Goal: Check status: Check status

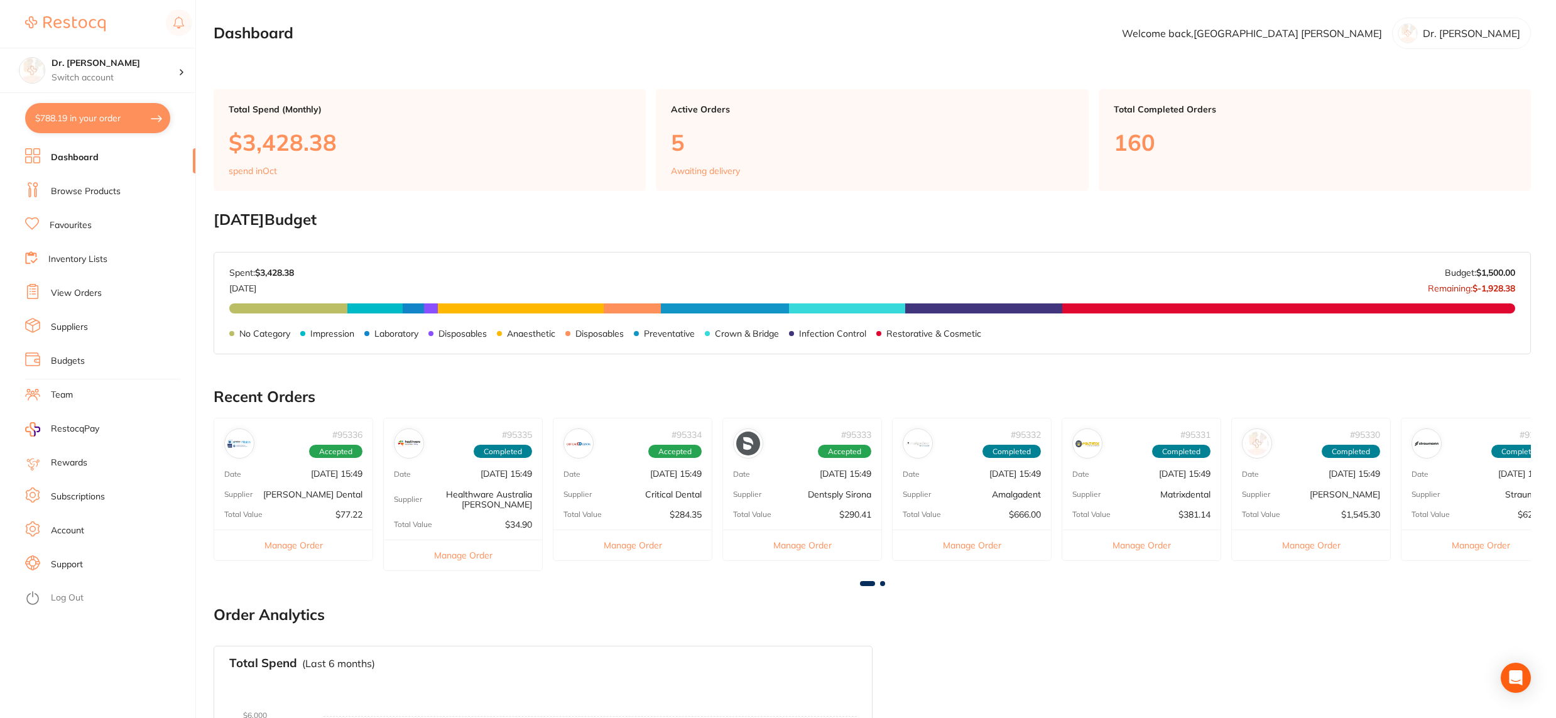
drag, startPoint x: 0, startPoint y: 0, endPoint x: 92, endPoint y: 122, distance: 152.9
click at [92, 122] on button "$788.19 in your order" at bounding box center [97, 118] width 145 height 30
checkbox input "true"
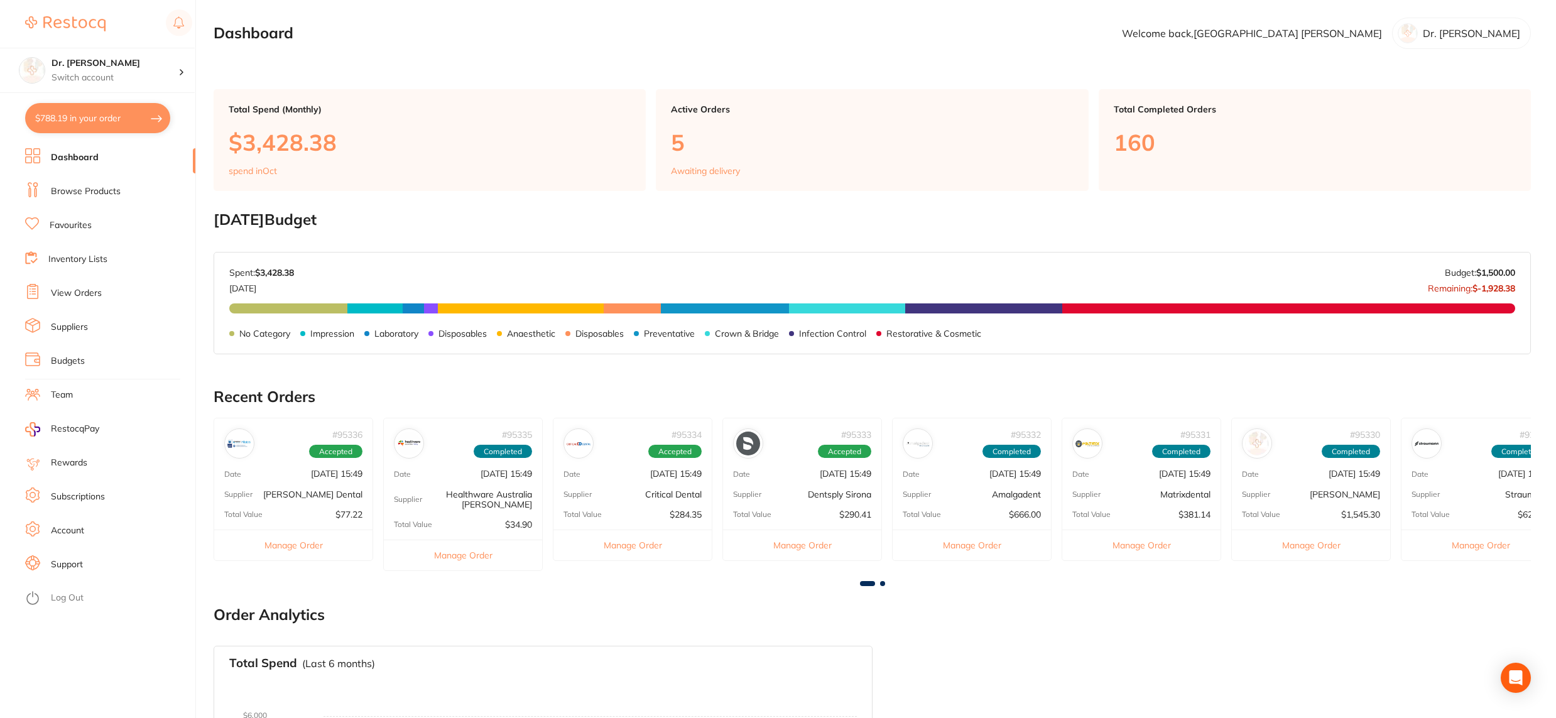
checkbox input "true"
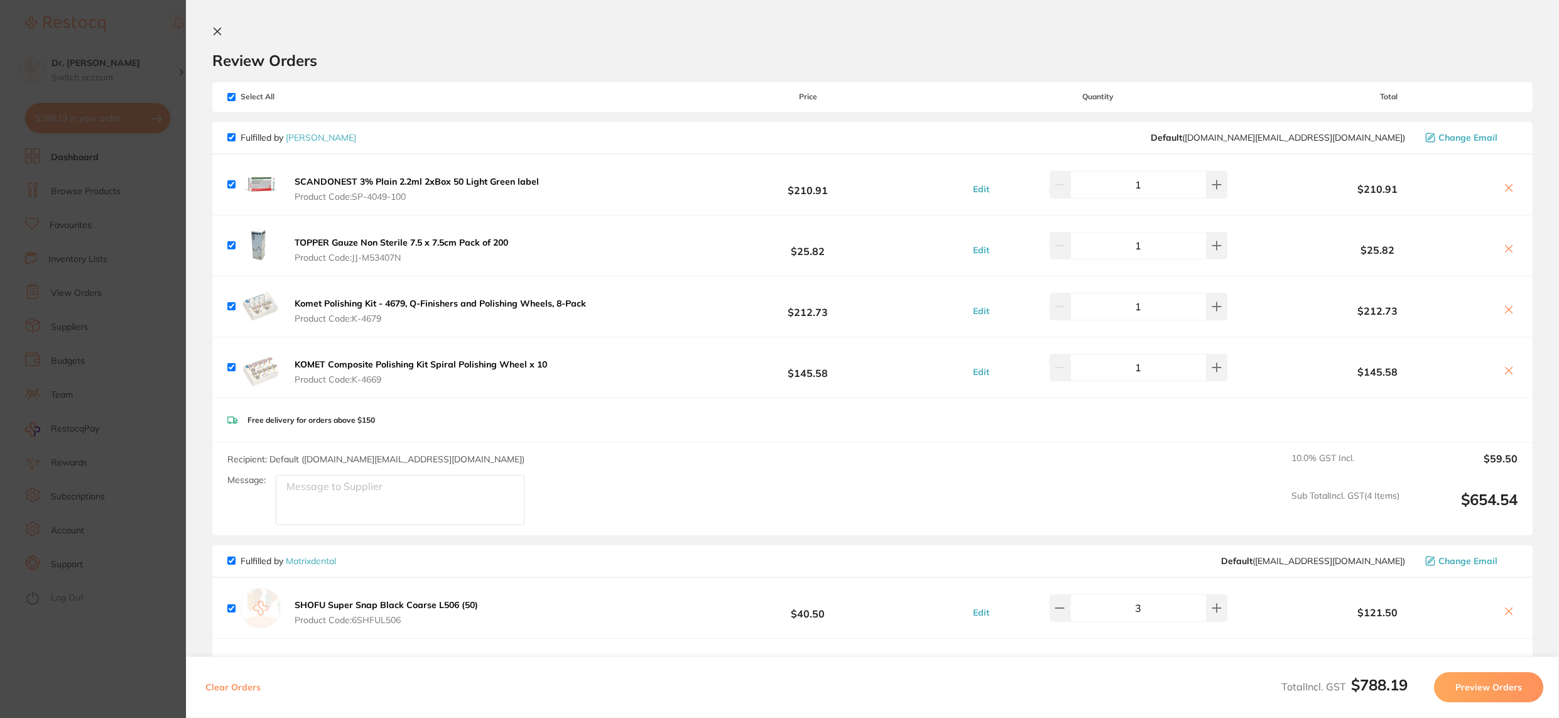
click at [339, 304] on b "Komet Polishing Kit - 4679, Q-Finishers and Polishing Wheels, 8-Pack" at bounding box center [440, 303] width 291 height 11
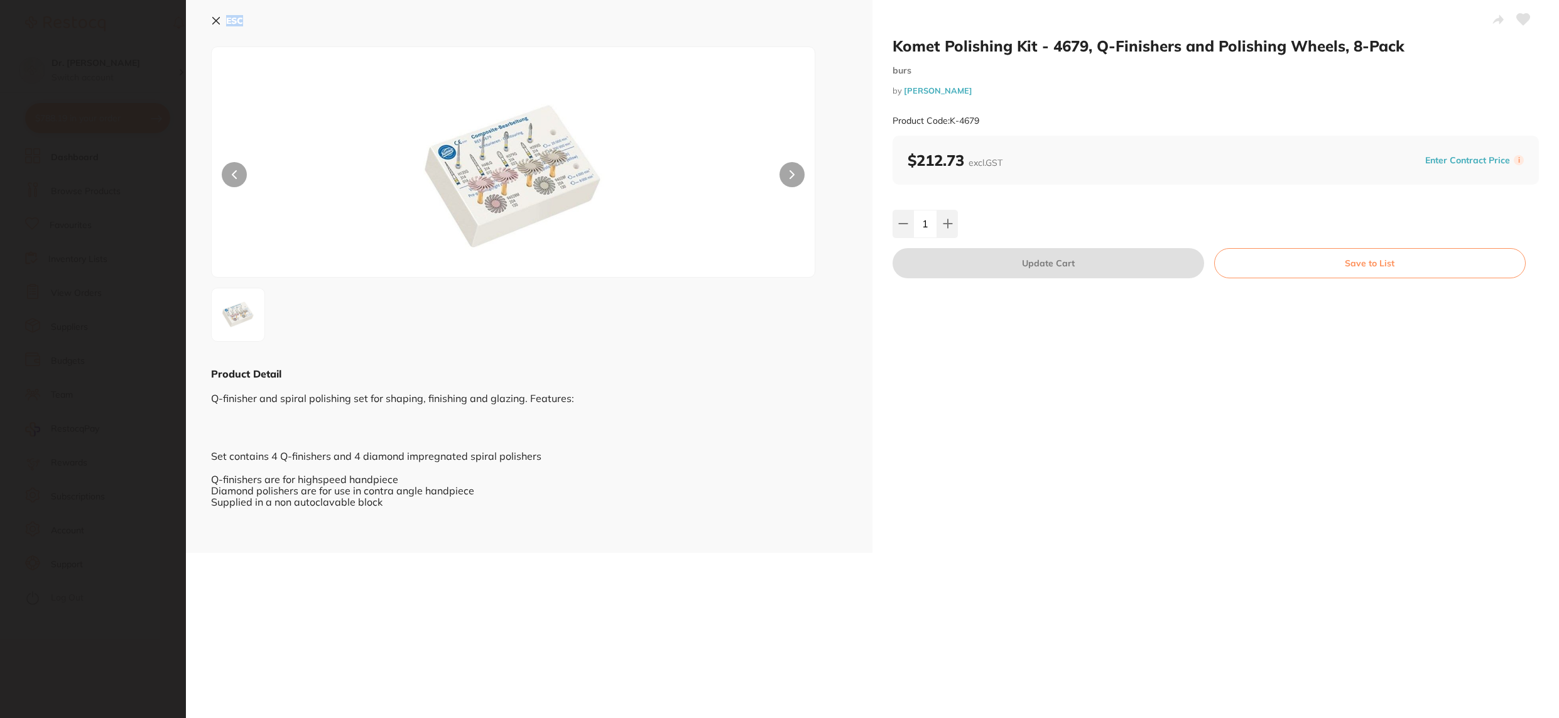
click at [339, 304] on section "Komet Polishing Kit - 4679, Q-Finishers and Polishing Wheels, 8-Pack burs by [P…" at bounding box center [779, 359] width 1559 height 718
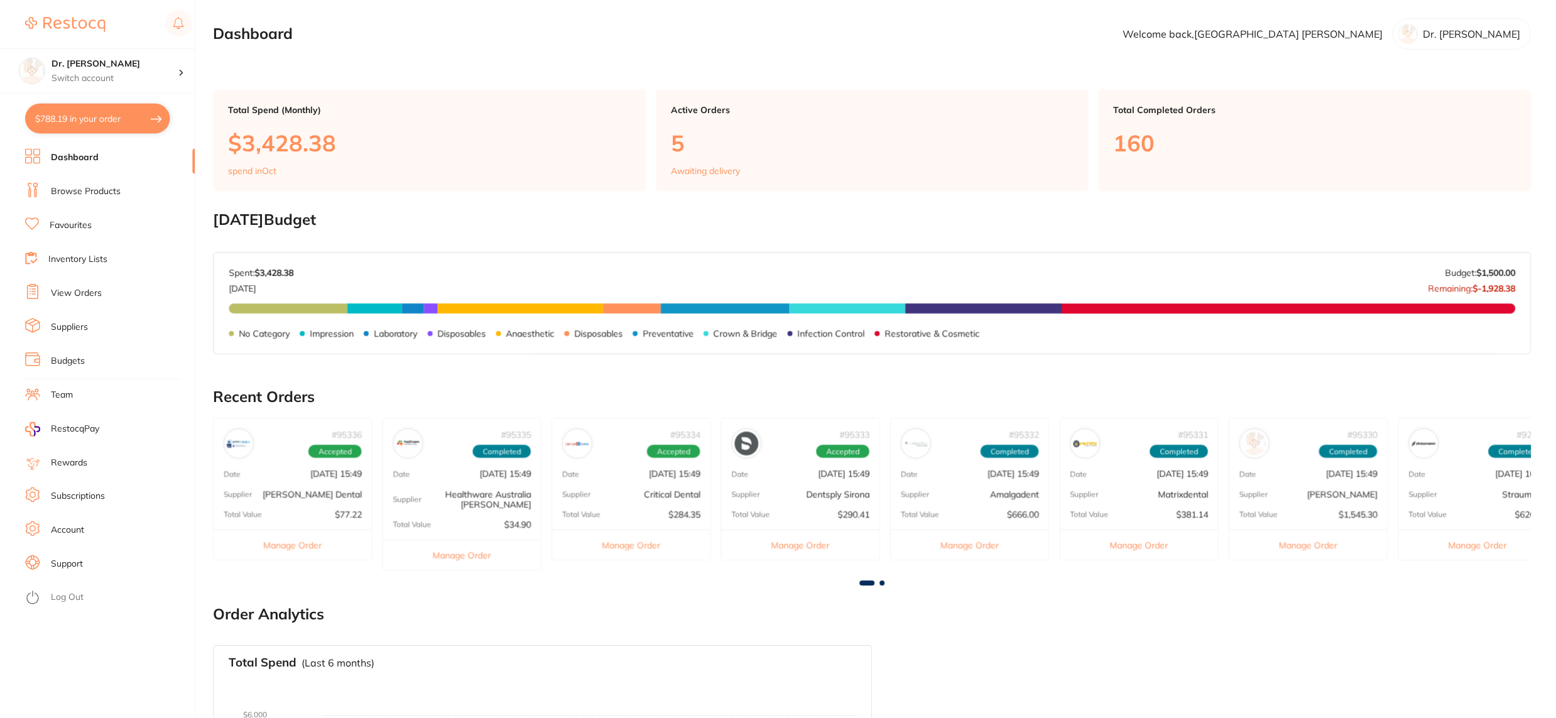
scroll to position [1, 0]
click at [64, 117] on button "$788.19 in your order" at bounding box center [97, 118] width 145 height 30
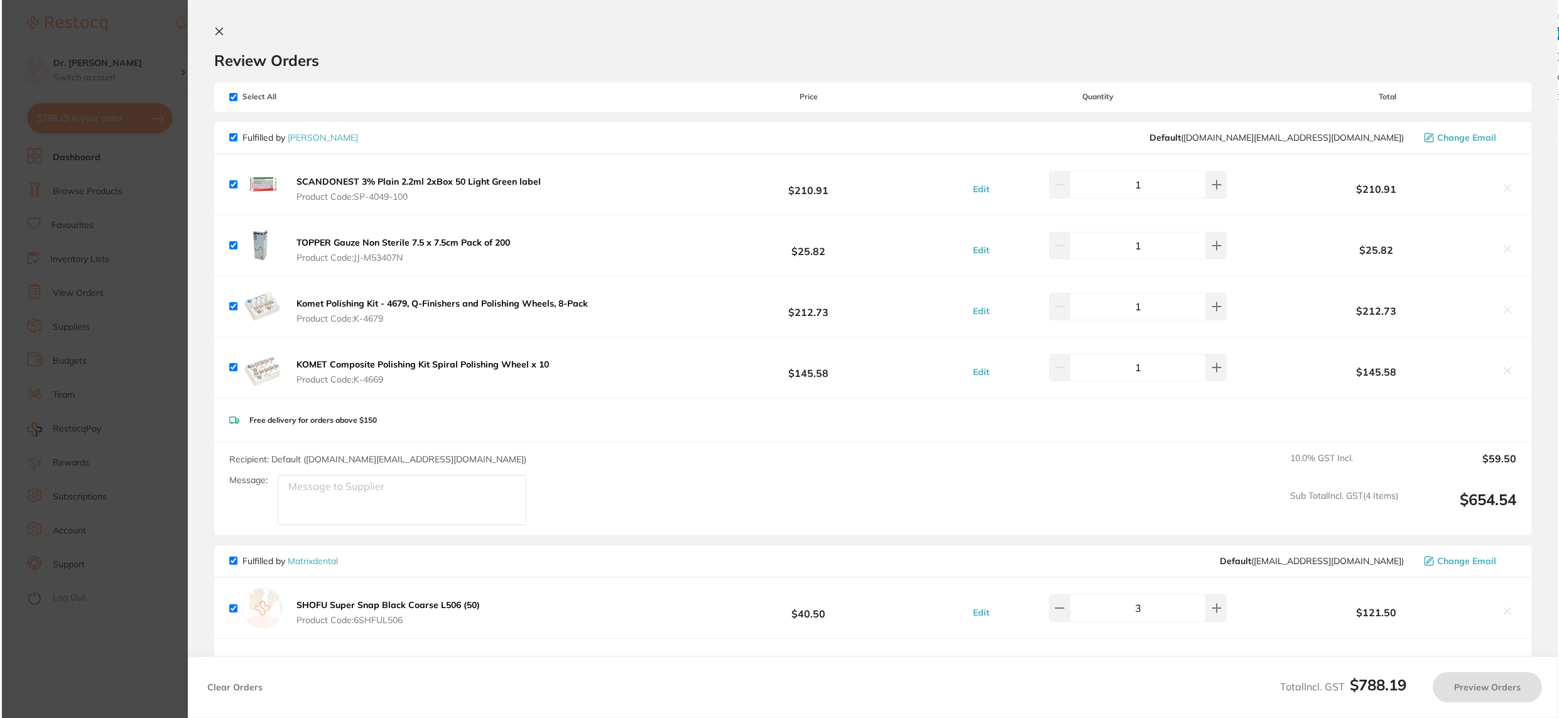
scroll to position [0, 0]
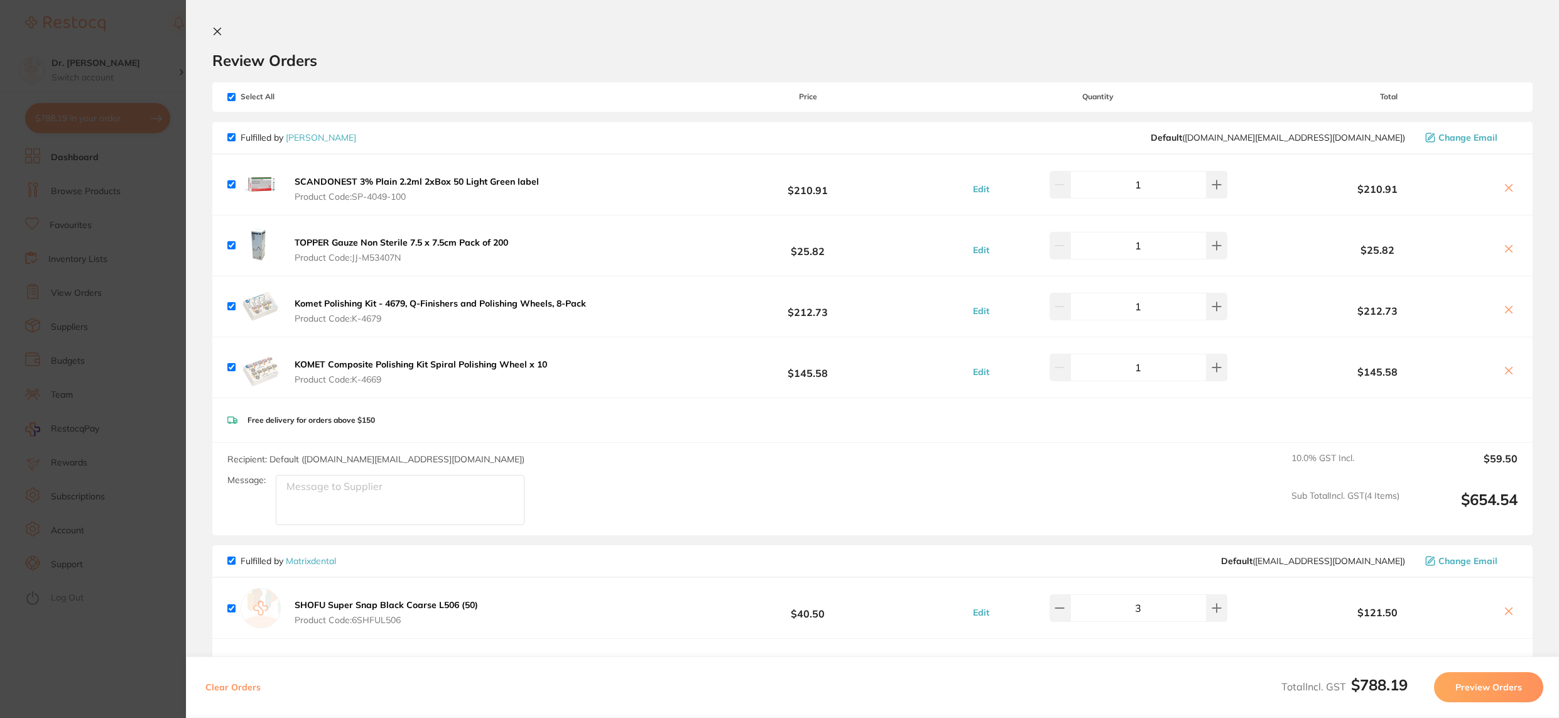
click at [268, 372] on img at bounding box center [261, 367] width 40 height 40
click at [323, 368] on b "KOMET Composite Polishing Kit Spiral Polishing Wheel x 10" at bounding box center [421, 364] width 252 height 11
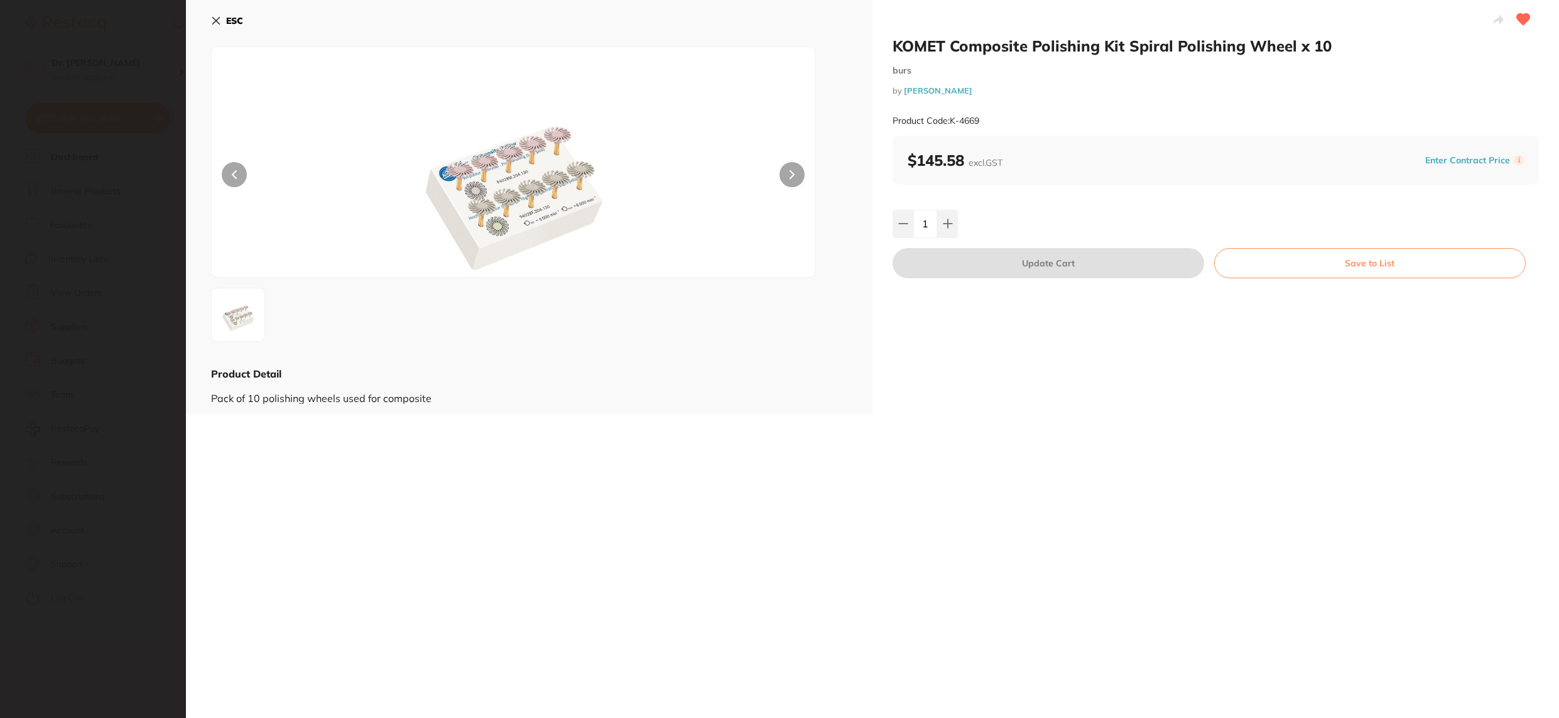
click at [215, 21] on icon at bounding box center [216, 21] width 7 height 7
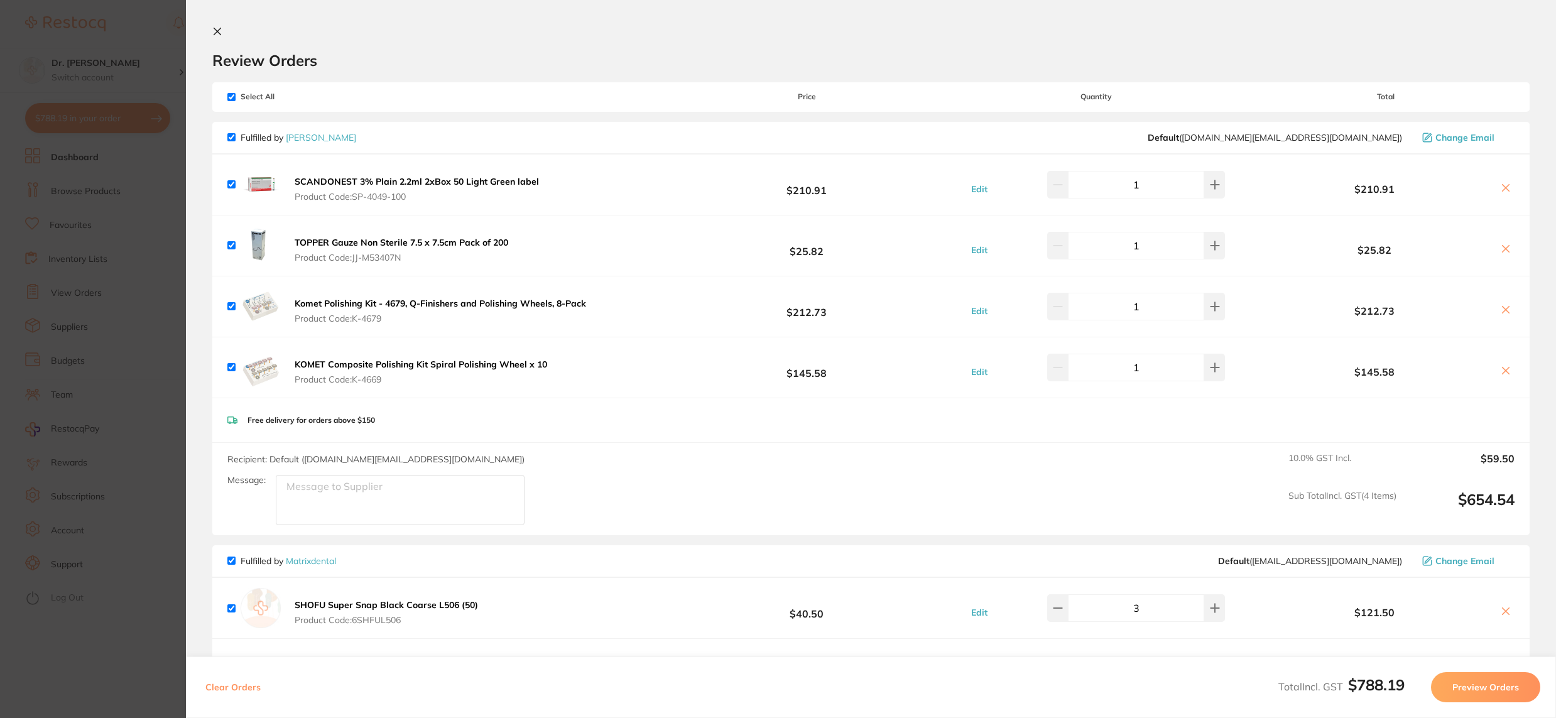
click at [104, 272] on section "Update RRP Set your pre negotiated price for this item. Item Agreed RRP (excl. …" at bounding box center [778, 359] width 1556 height 718
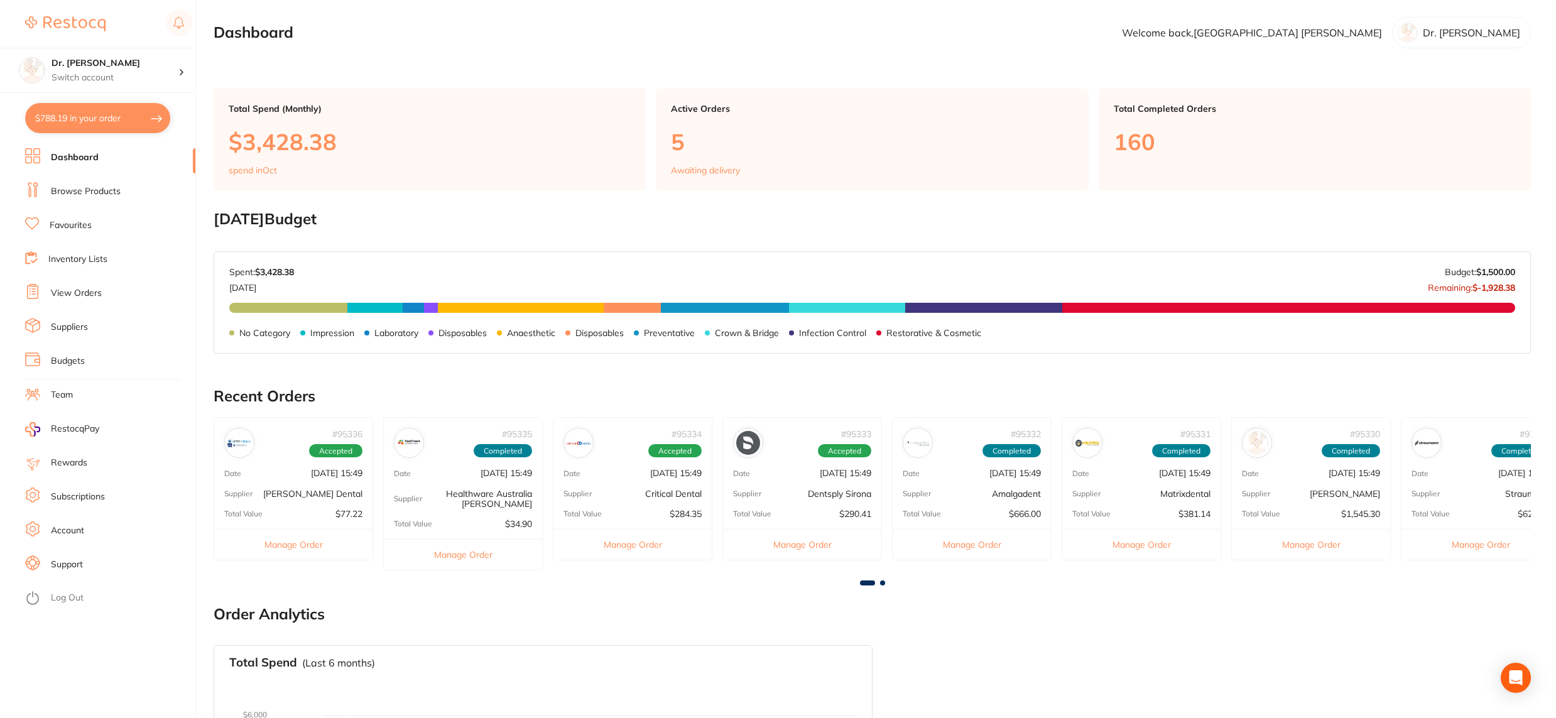
click at [87, 290] on link "View Orders" at bounding box center [76, 293] width 51 height 13
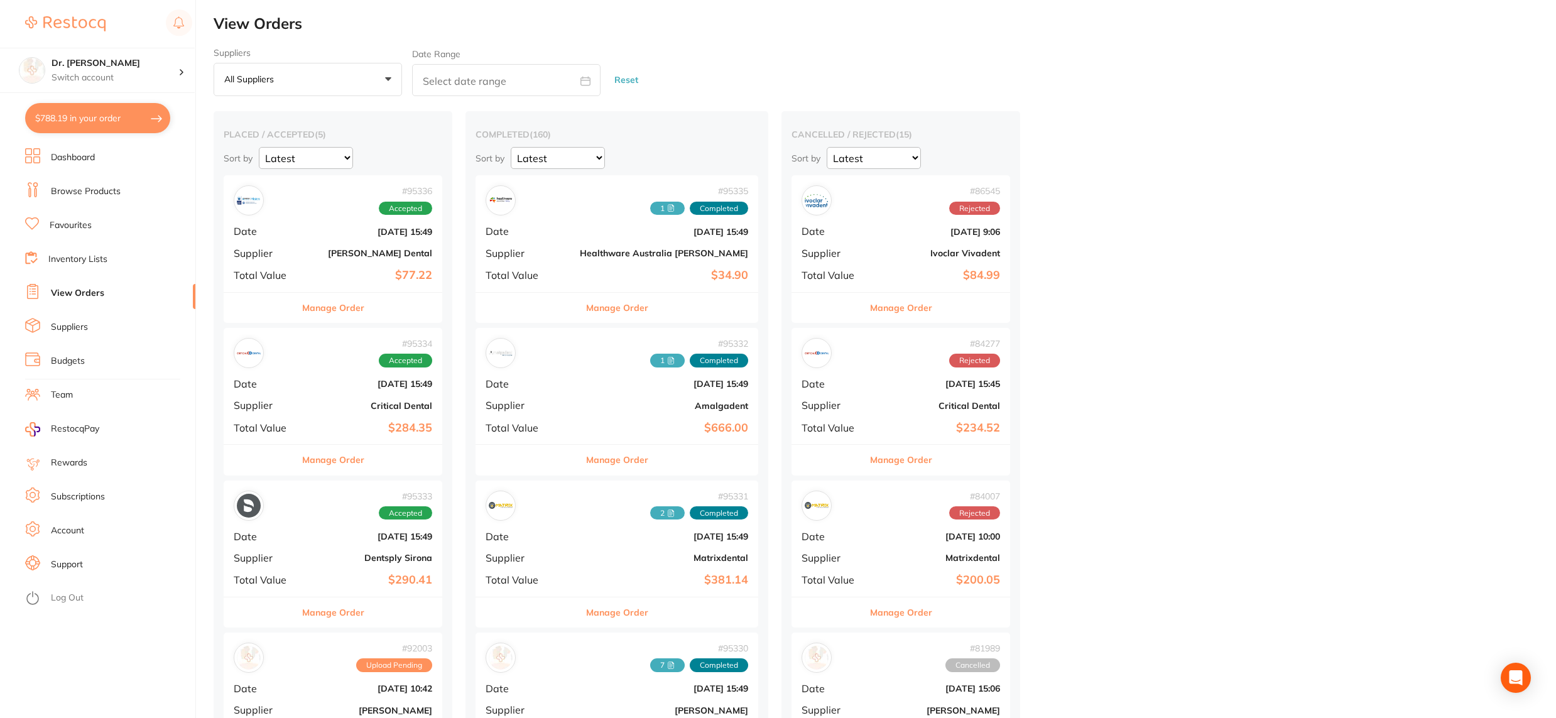
click at [334, 578] on b "$290.41" at bounding box center [369, 579] width 126 height 13
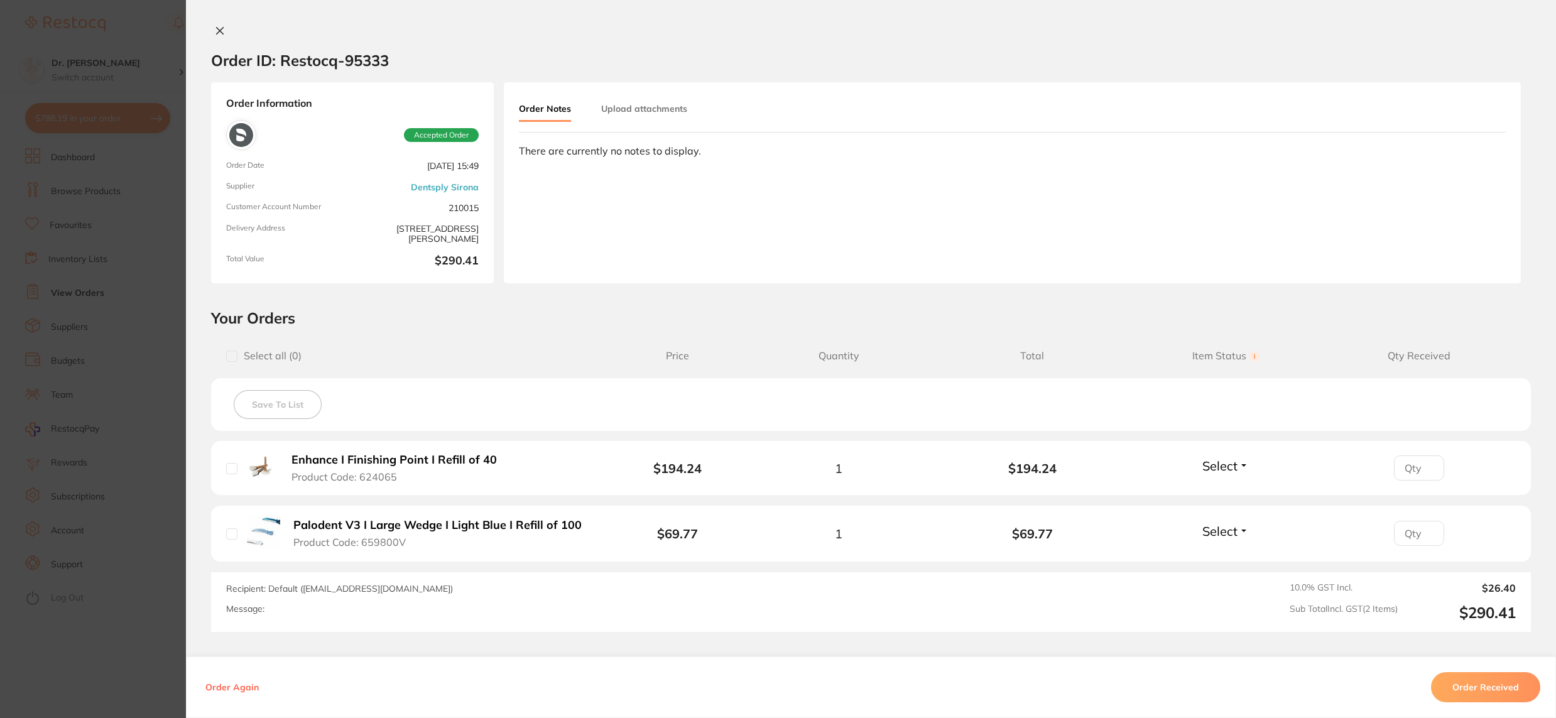
drag, startPoint x: 217, startPoint y: 30, endPoint x: 231, endPoint y: 56, distance: 29.8
click at [217, 30] on icon at bounding box center [220, 31] width 7 height 7
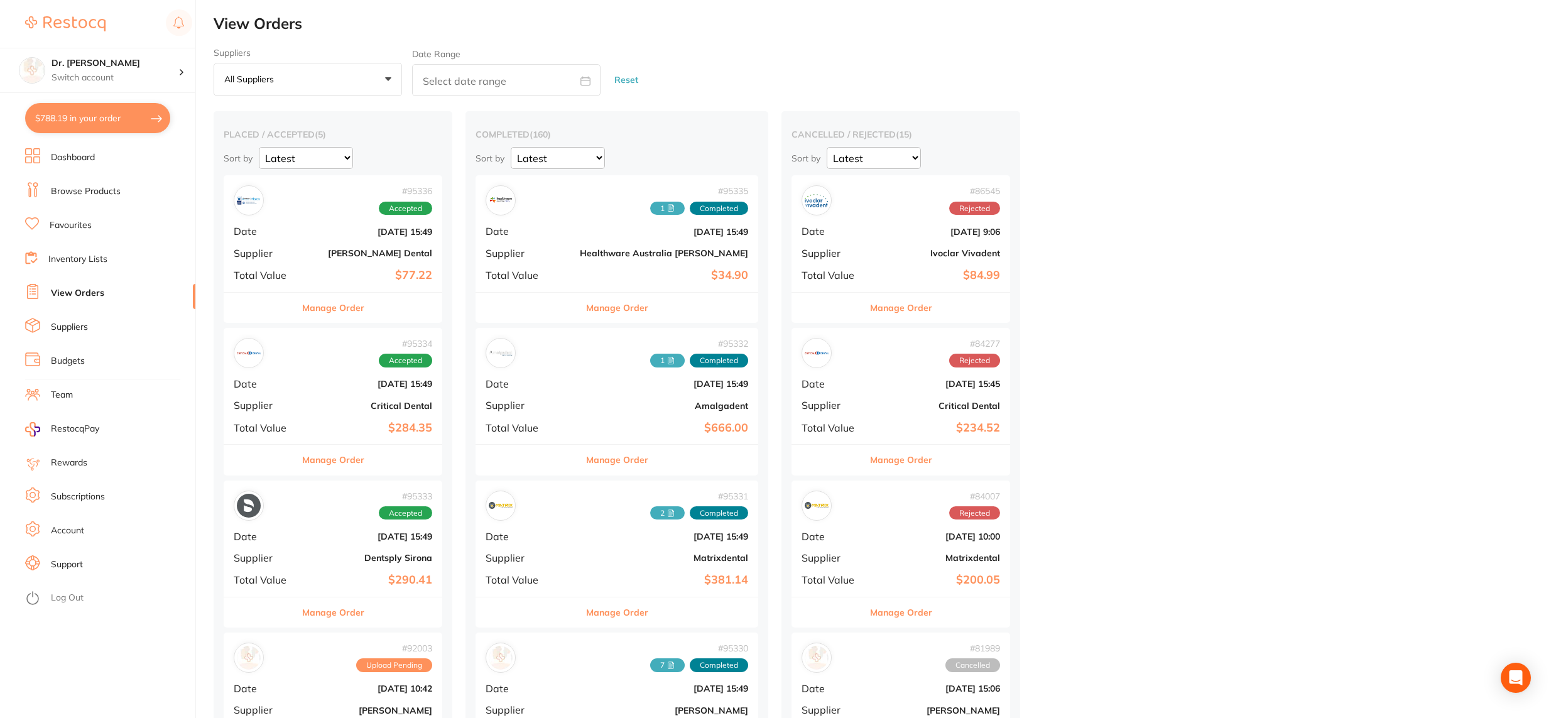
click at [343, 251] on b "[PERSON_NAME] Dental" at bounding box center [369, 253] width 126 height 10
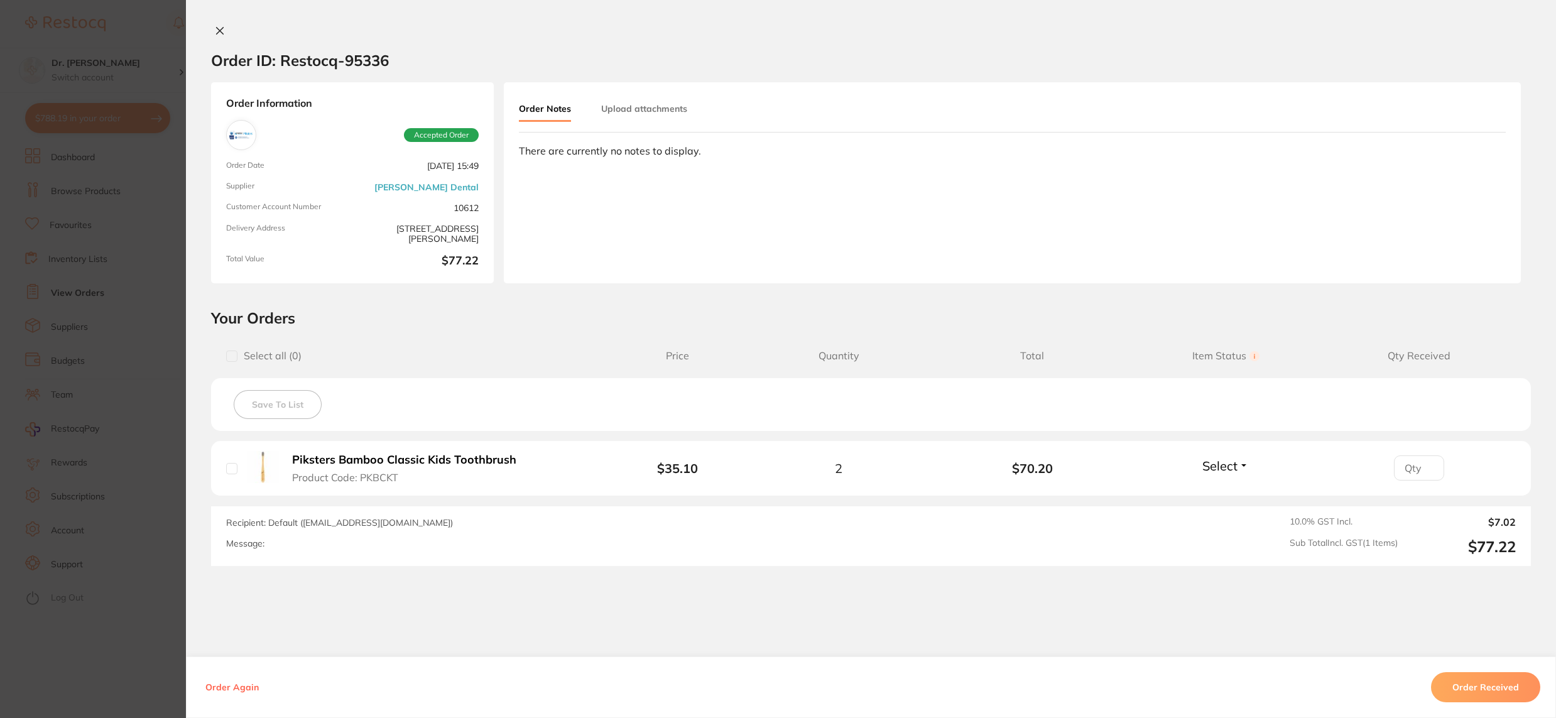
drag, startPoint x: 215, startPoint y: 30, endPoint x: 218, endPoint y: 44, distance: 14.2
click at [215, 30] on icon at bounding box center [220, 31] width 10 height 10
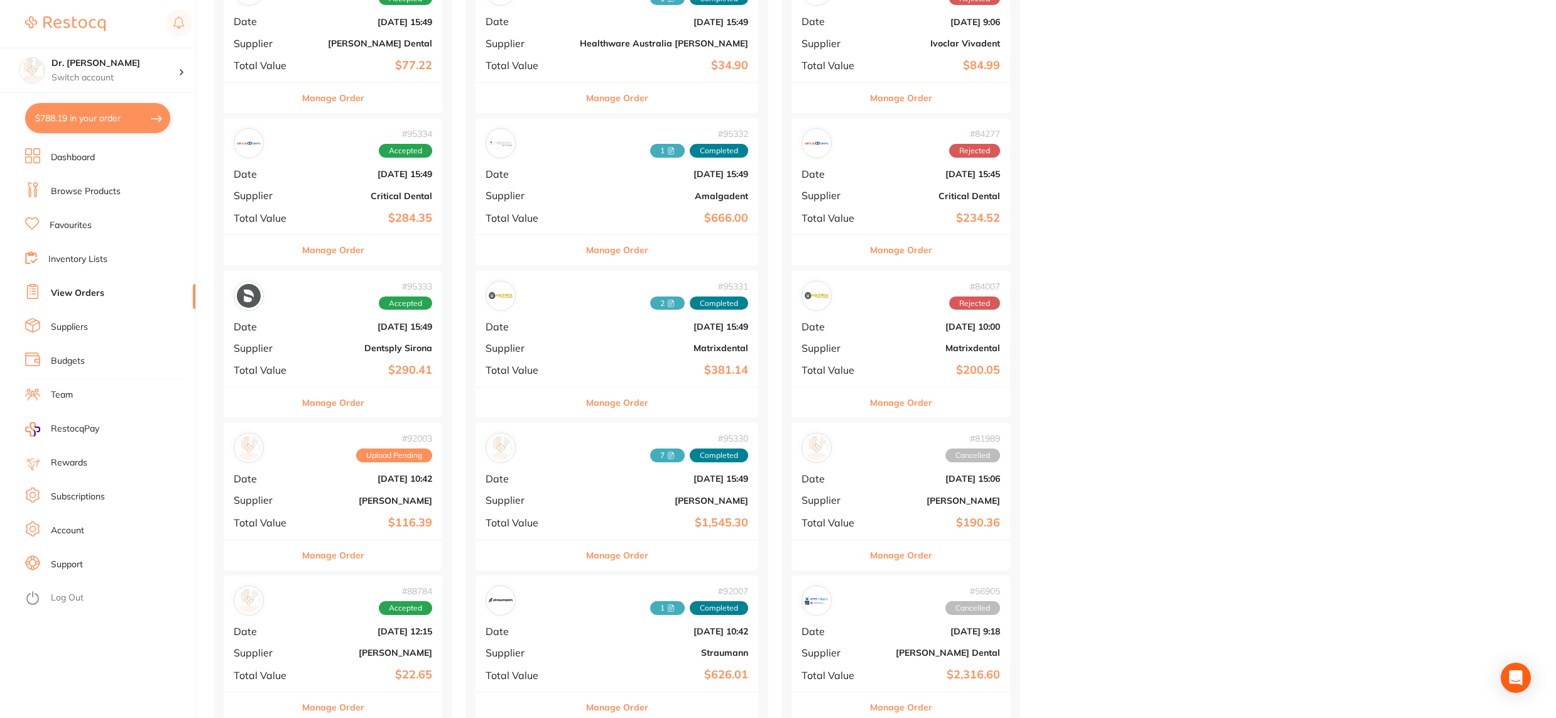
click at [291, 499] on span "Supplier" at bounding box center [265, 499] width 63 height 11
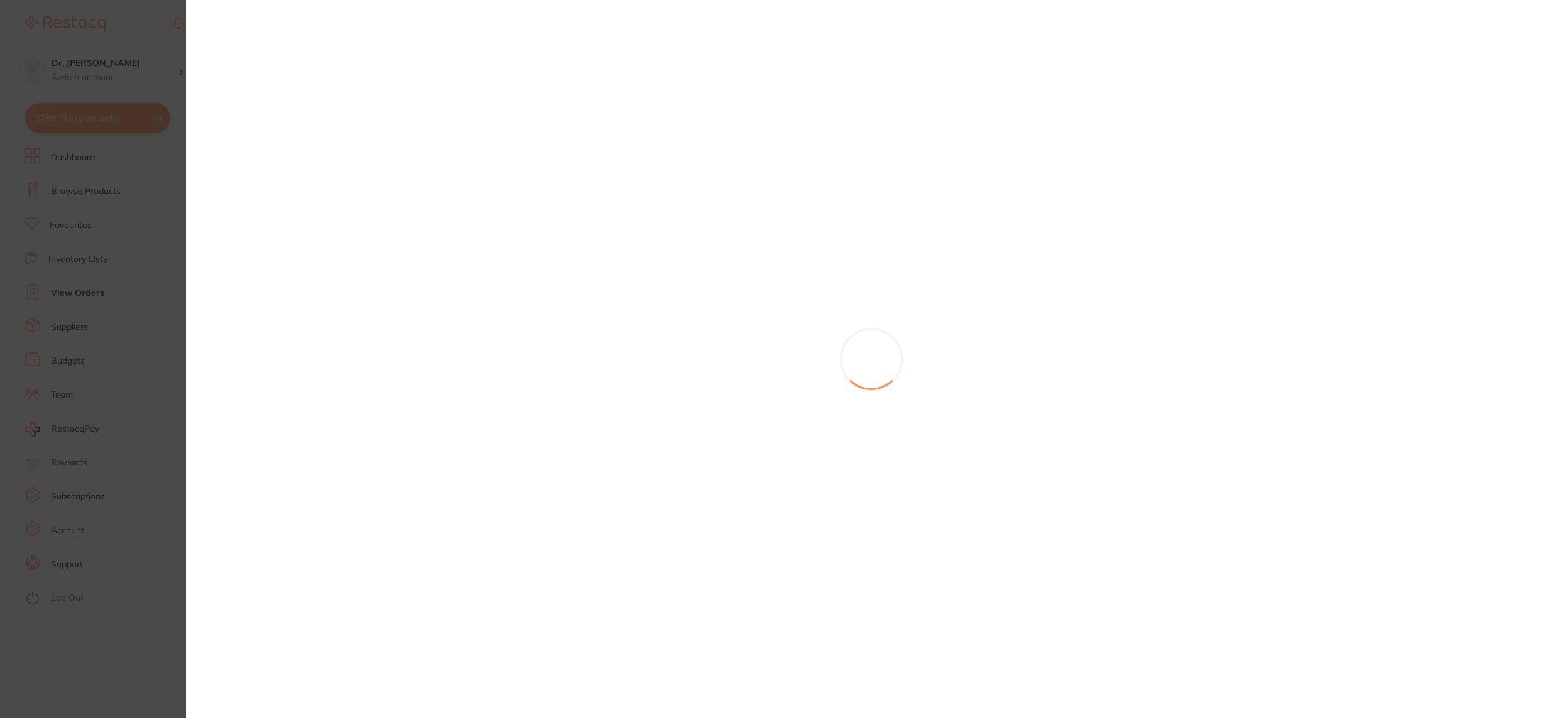
click at [291, 499] on section at bounding box center [778, 359] width 1556 height 718
click at [291, 499] on div "# 92003 Upload Pending Date [DATE] 10:42 Supplier [PERSON_NAME] Total Value $11…" at bounding box center [333, 487] width 219 height 116
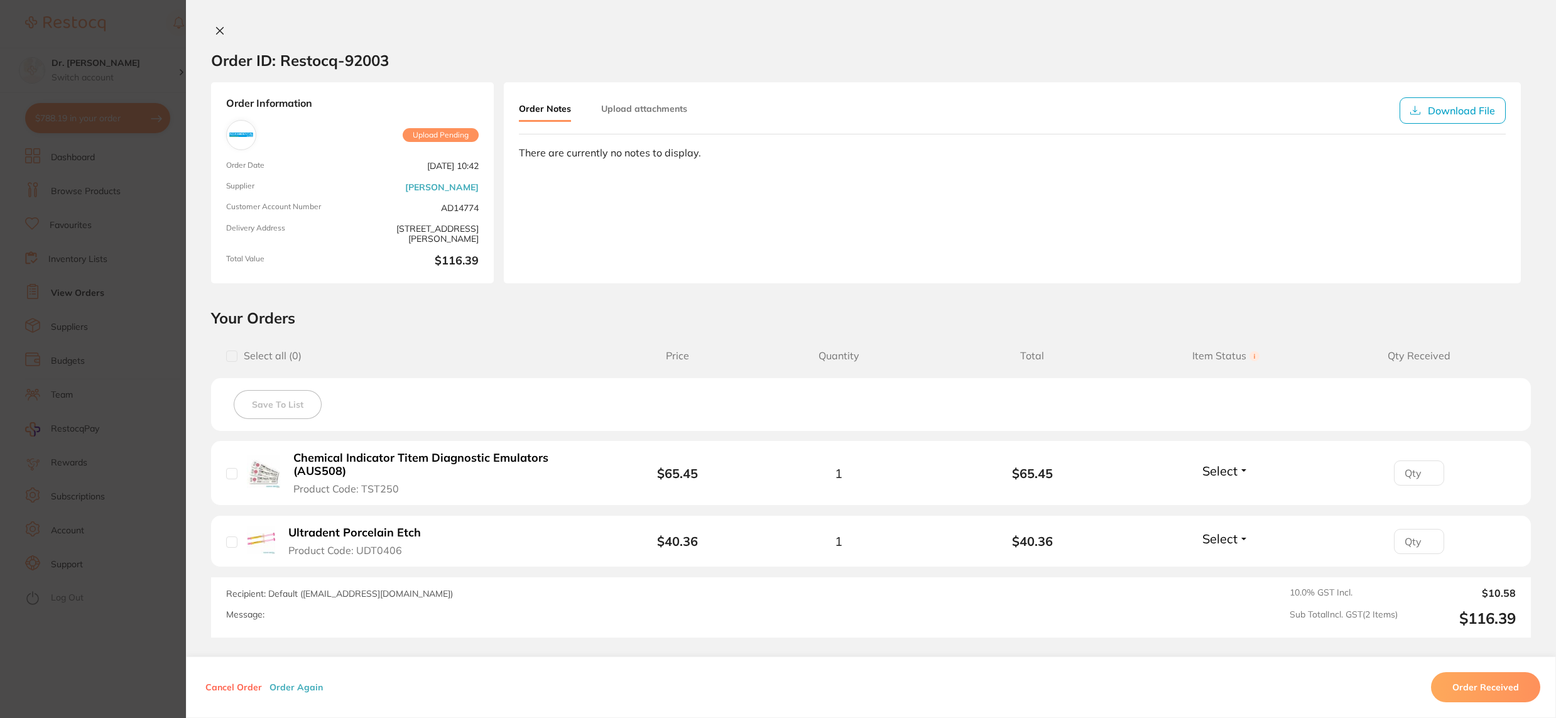
scroll to position [203, 0]
drag, startPoint x: 214, startPoint y: 28, endPoint x: 252, endPoint y: 80, distance: 65.1
click at [217, 28] on icon at bounding box center [220, 31] width 7 height 7
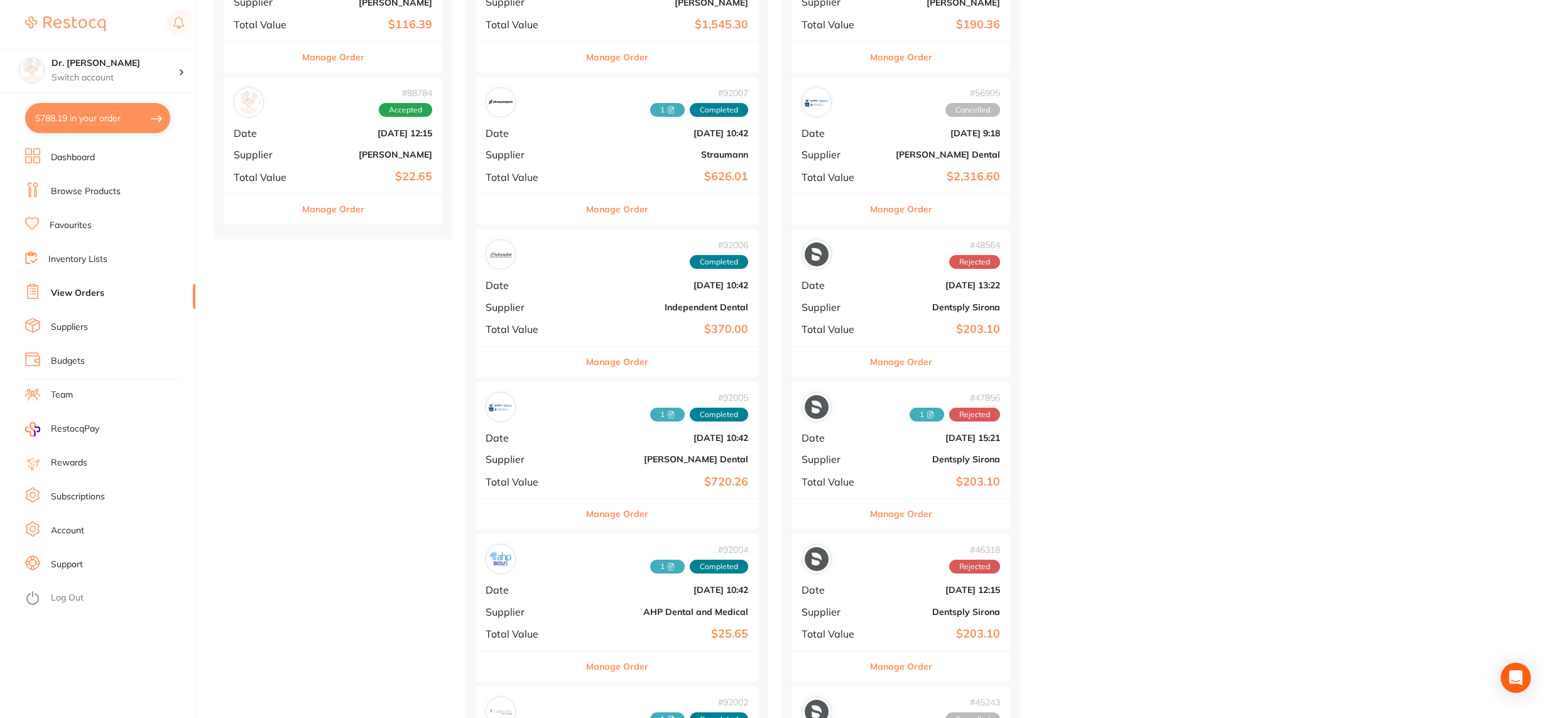
scroll to position [785, 0]
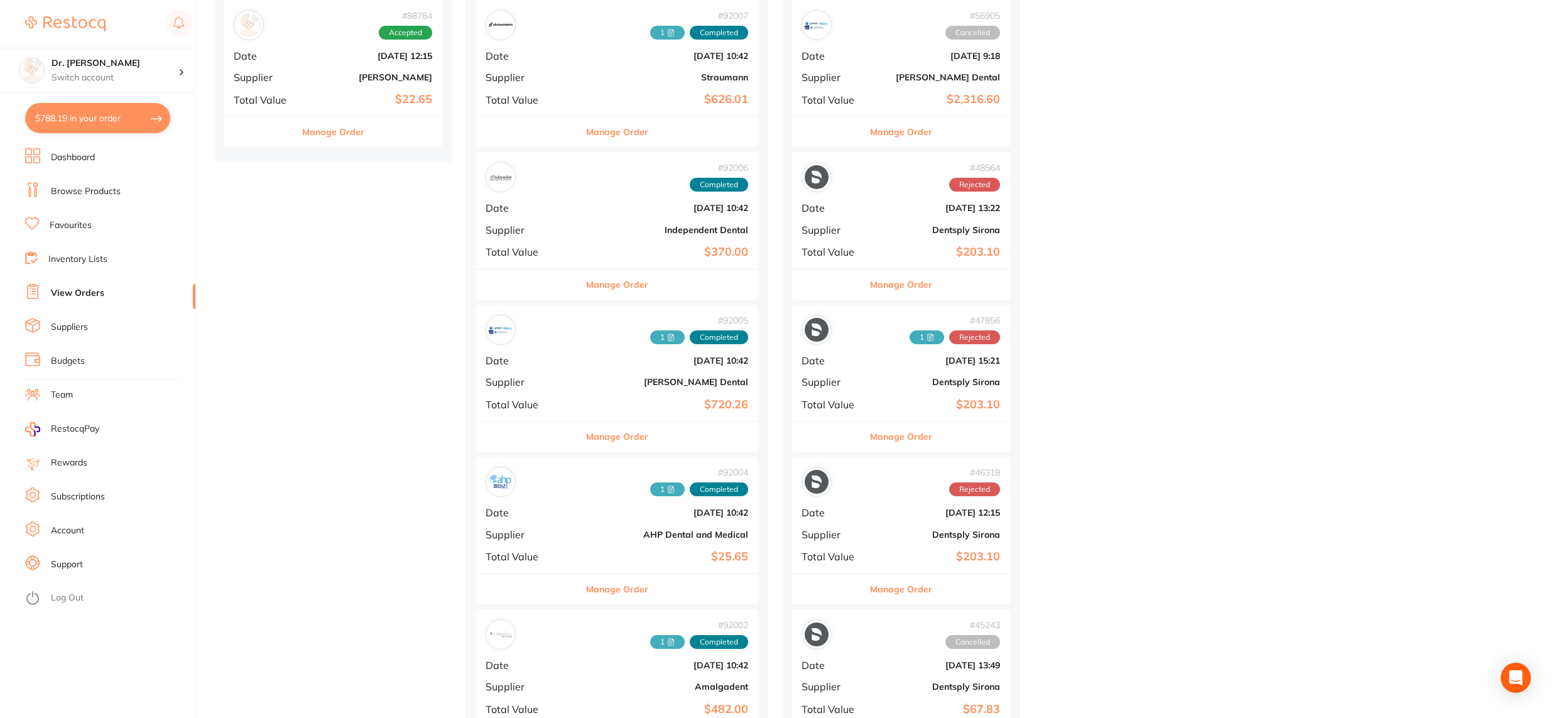
click at [325, 84] on div "# 88784 Accepted Date [DATE] 12:15 Supplier [PERSON_NAME] Total Value $22.65" at bounding box center [333, 58] width 219 height 116
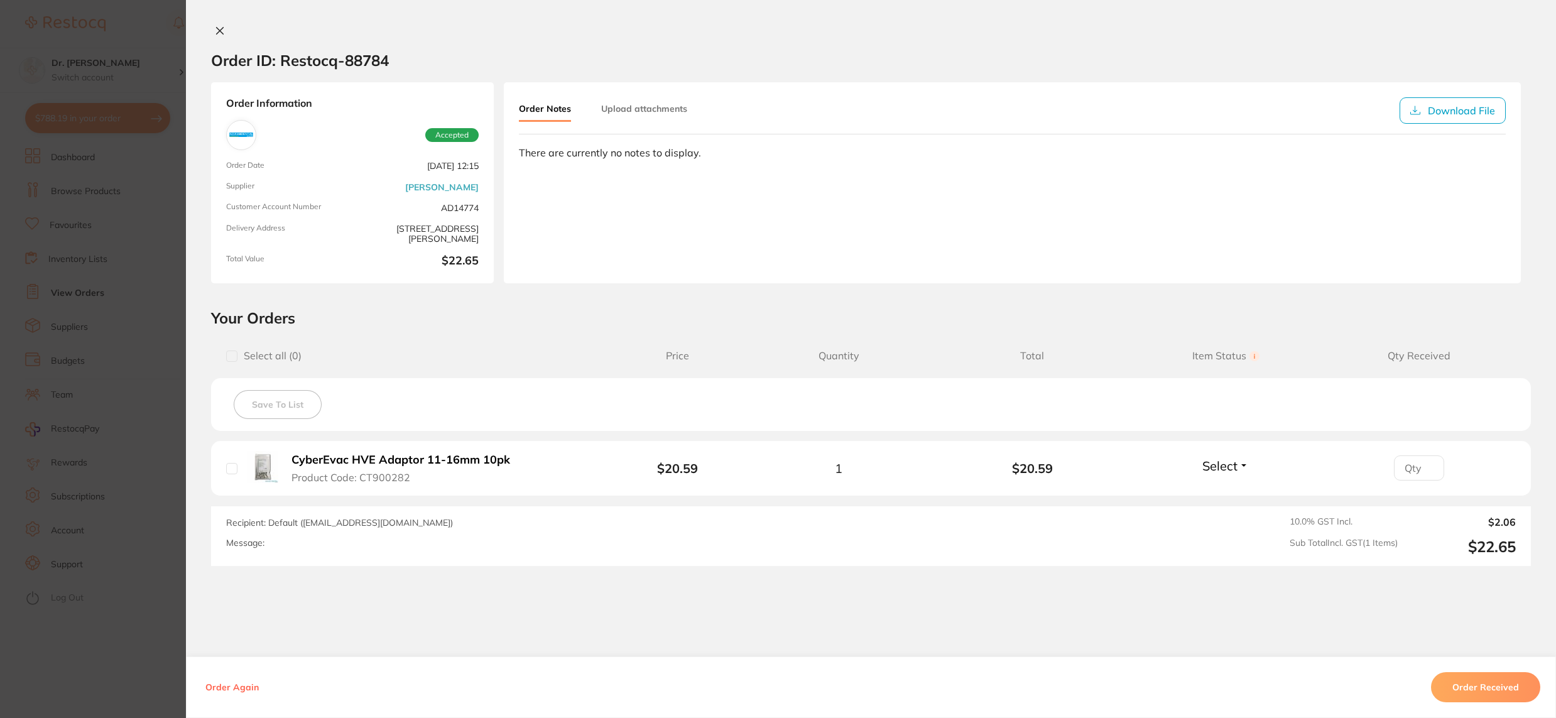
click at [217, 32] on icon at bounding box center [220, 31] width 7 height 7
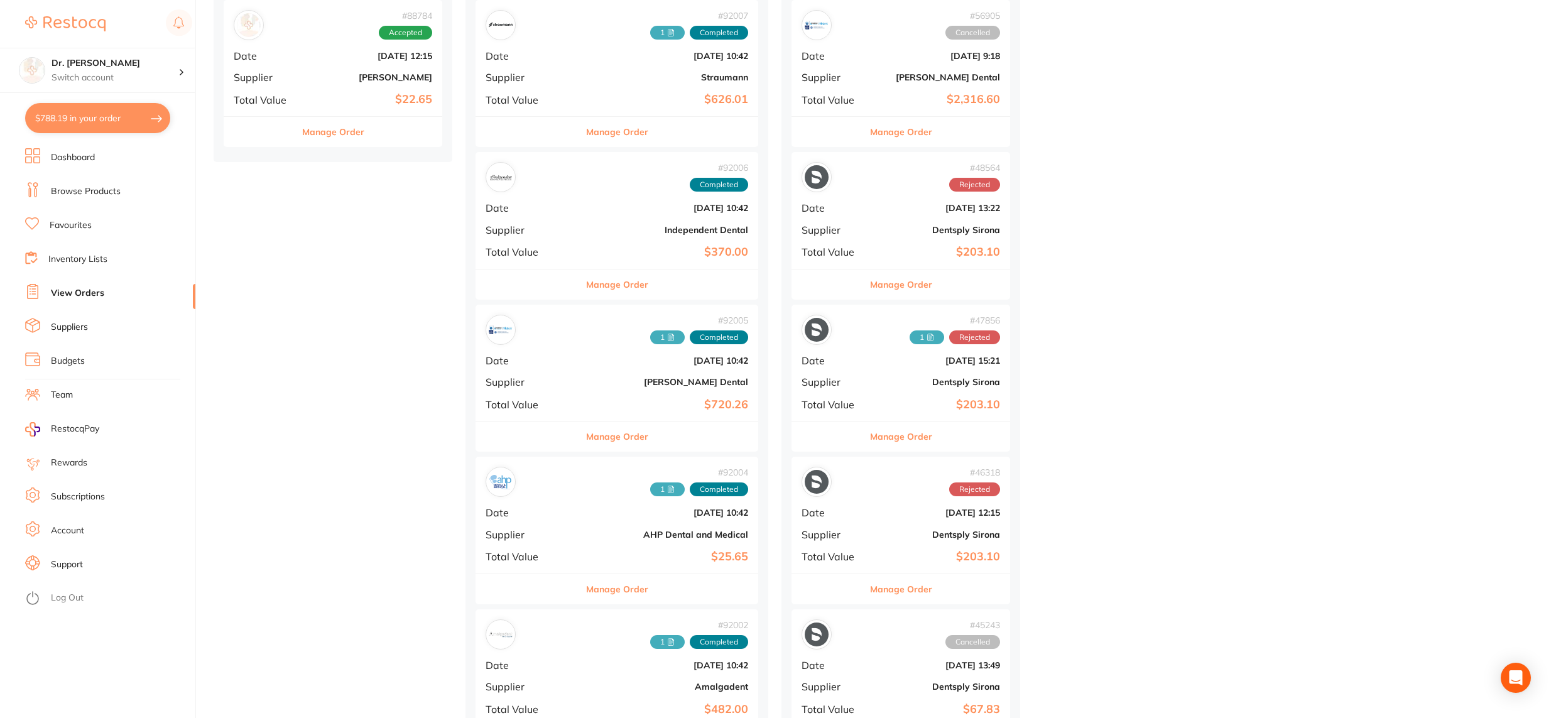
scroll to position [1490, 0]
